Goal: Task Accomplishment & Management: Manage account settings

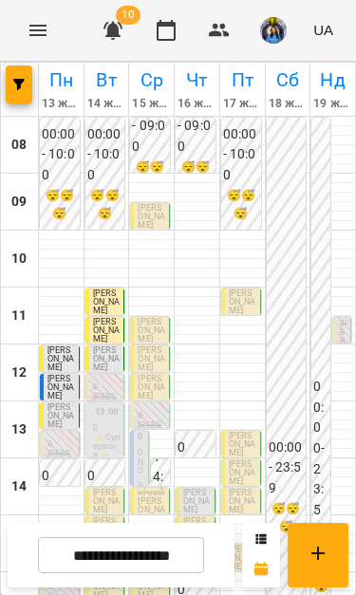
scroll to position [266, 0]
click at [101, 488] on span "[PERSON_NAME]" at bounding box center [106, 501] width 27 height 27
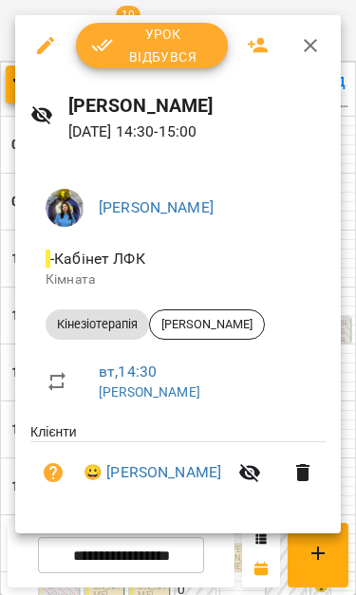
click at [179, 47] on span "Урок відбувся" at bounding box center [151, 46] width 121 height 46
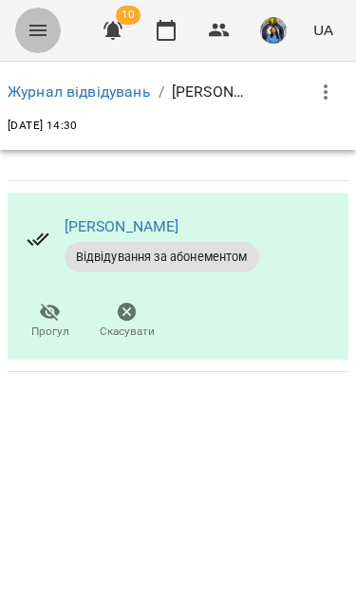
click at [35, 33] on icon "Menu" at bounding box center [38, 30] width 23 height 23
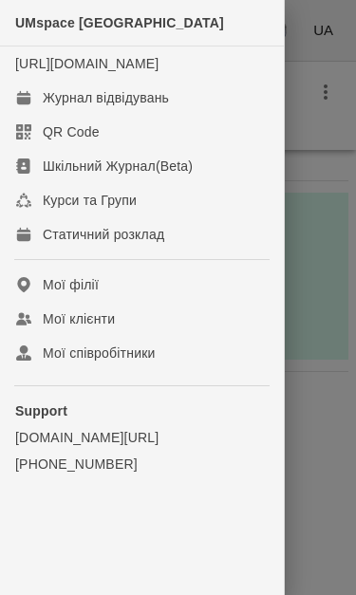
click at [149, 103] on link "Журнал відвідувань" at bounding box center [142, 98] width 284 height 34
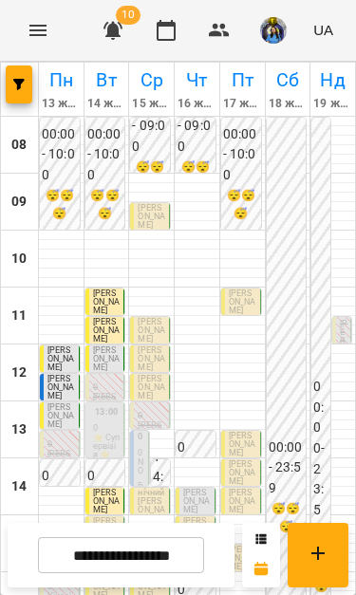
scroll to position [194, 0]
click at [107, 516] on span "[PERSON_NAME]" at bounding box center [106, 529] width 27 height 27
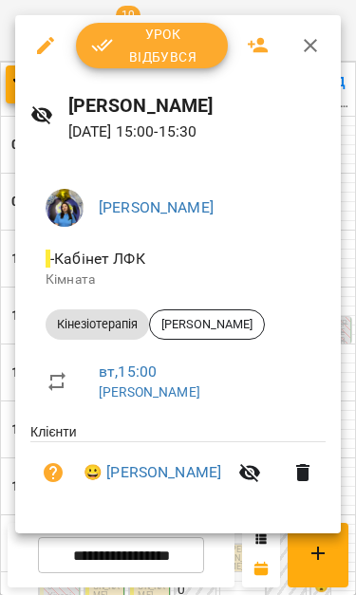
click at [159, 43] on span "Урок відбувся" at bounding box center [151, 46] width 121 height 46
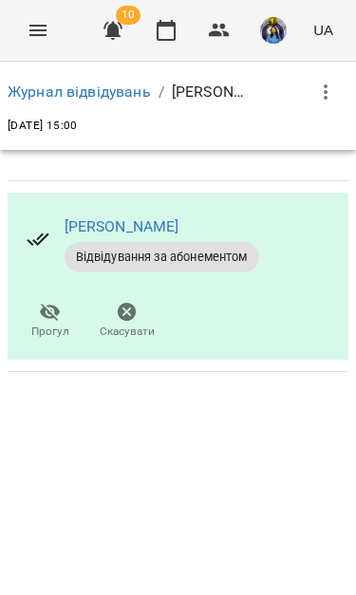
click at [38, 28] on icon "Menu" at bounding box center [38, 30] width 23 height 23
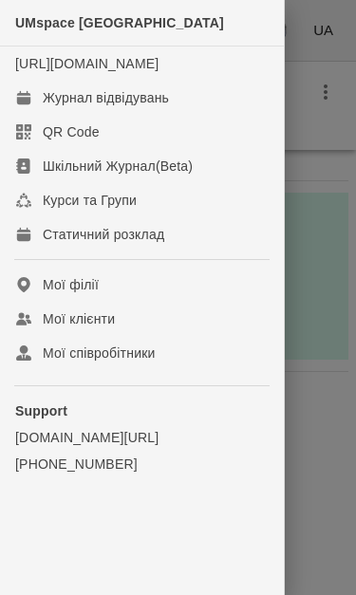
click at [142, 107] on div "Журнал відвідувань" at bounding box center [106, 97] width 126 height 19
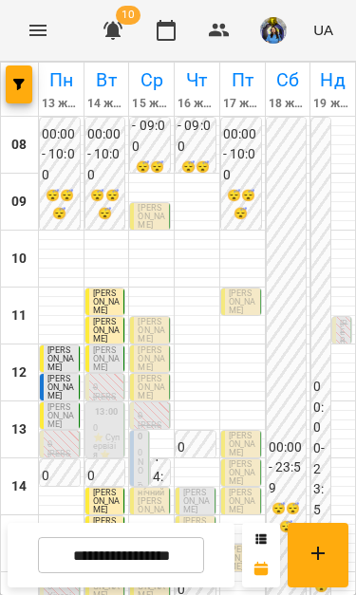
scroll to position [218, 0]
click at [110, 545] on span "[PERSON_NAME]" at bounding box center [106, 558] width 27 height 27
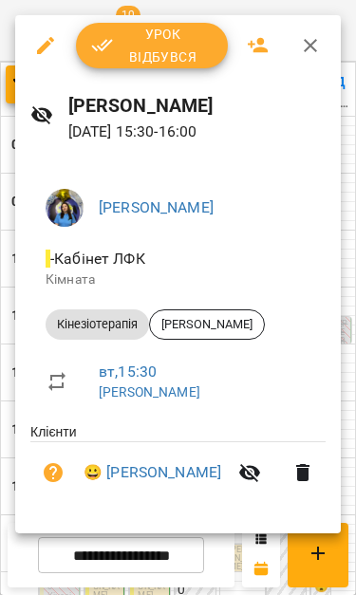
click at [160, 41] on span "Урок відбувся" at bounding box center [151, 46] width 121 height 46
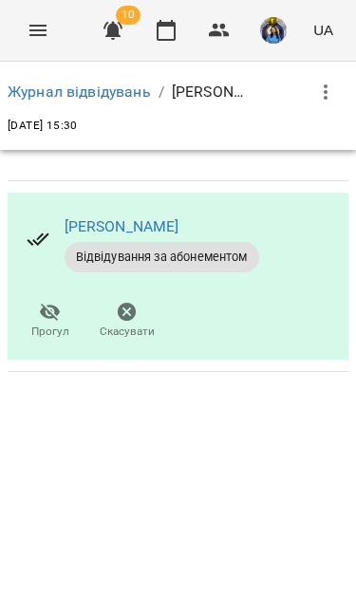
click at [31, 24] on icon "Menu" at bounding box center [38, 30] width 23 height 23
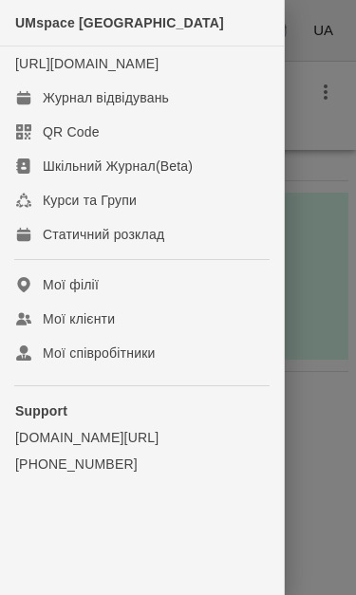
click at [186, 110] on link "Журнал відвідувань" at bounding box center [142, 98] width 284 height 34
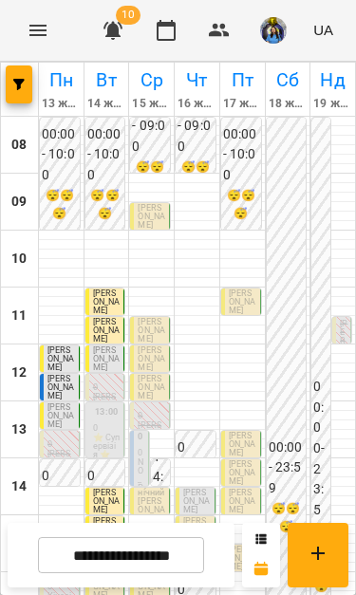
scroll to position [212, 0]
click at [104, 573] on span "[PERSON_NAME]" at bounding box center [106, 586] width 27 height 27
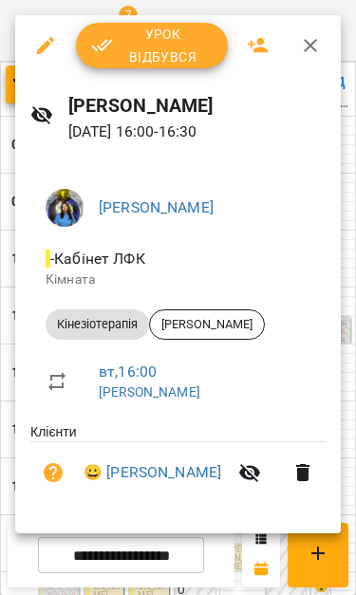
click at [173, 37] on span "Урок відбувся" at bounding box center [151, 46] width 121 height 46
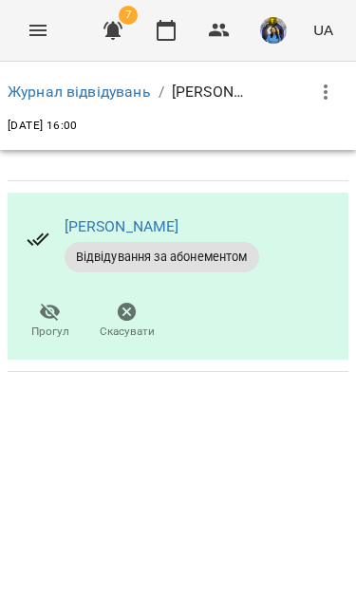
click at [26, 33] on button "Menu" at bounding box center [38, 31] width 46 height 46
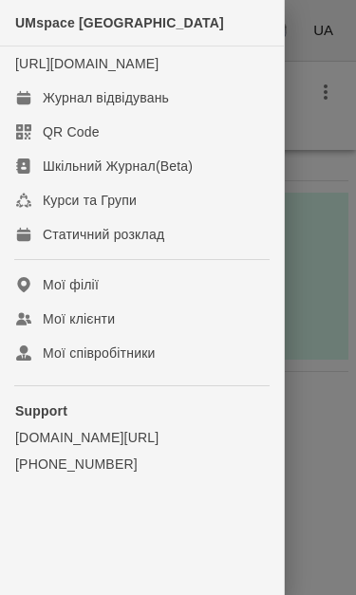
click at [176, 115] on link "Журнал відвідувань" at bounding box center [142, 98] width 284 height 34
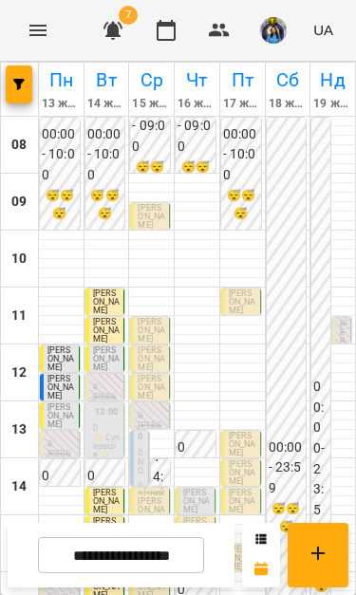
scroll to position [162, 0]
